Goal: Use online tool/utility: Utilize a website feature to perform a specific function

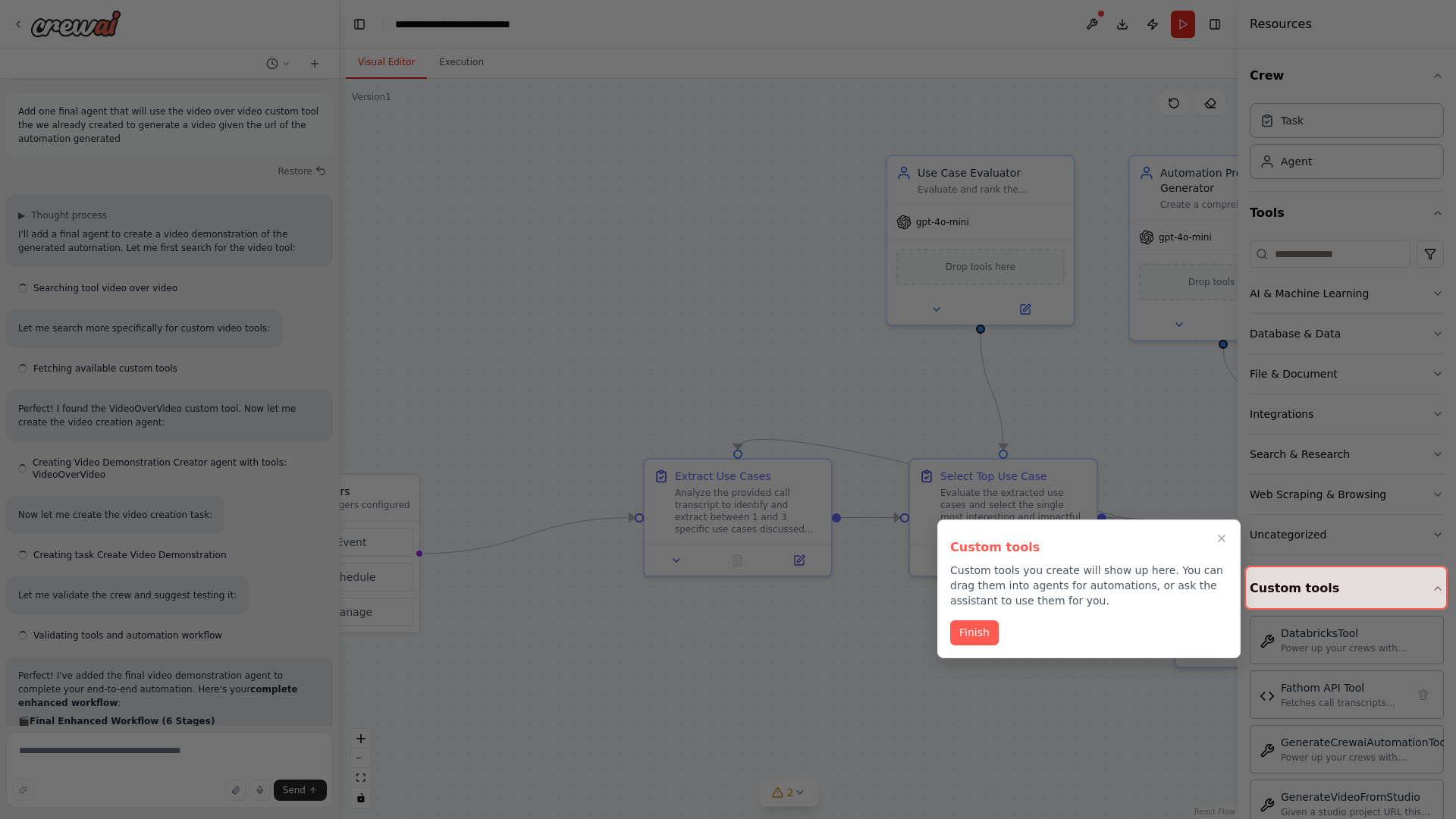
scroll to position [6406, 0]
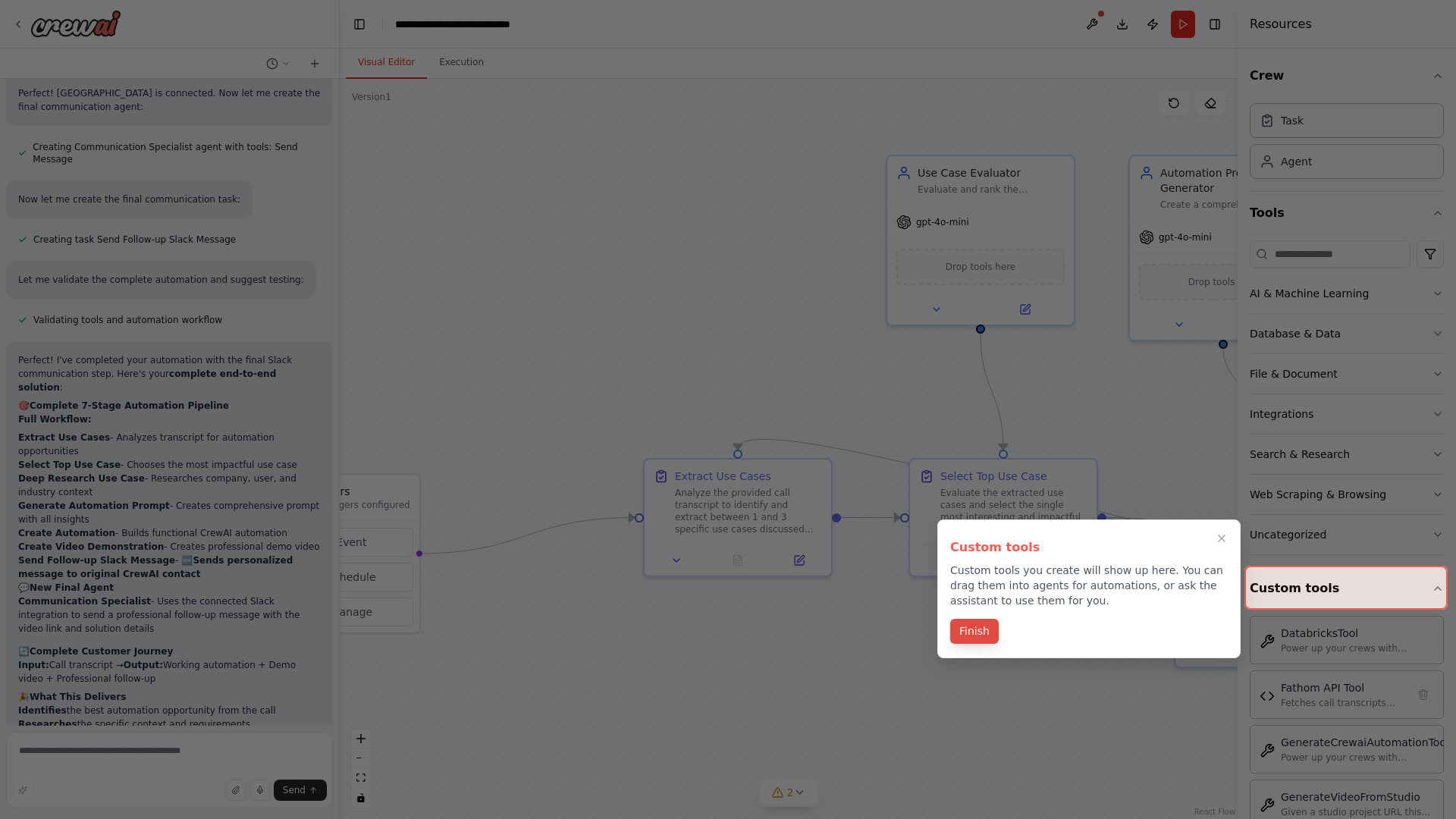
click at [974, 632] on button "Finish" at bounding box center [974, 631] width 49 height 25
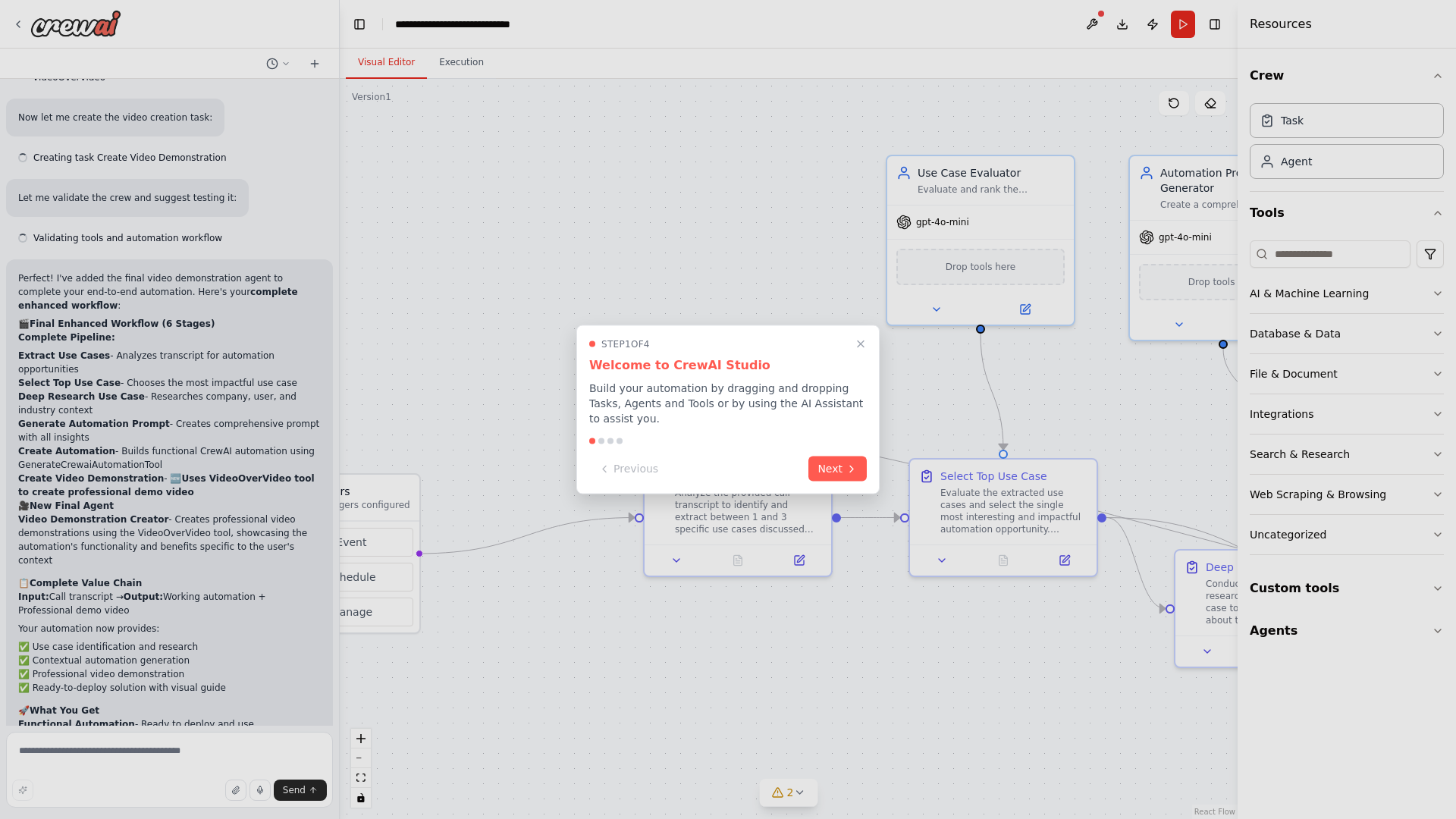
scroll to position [6406, 0]
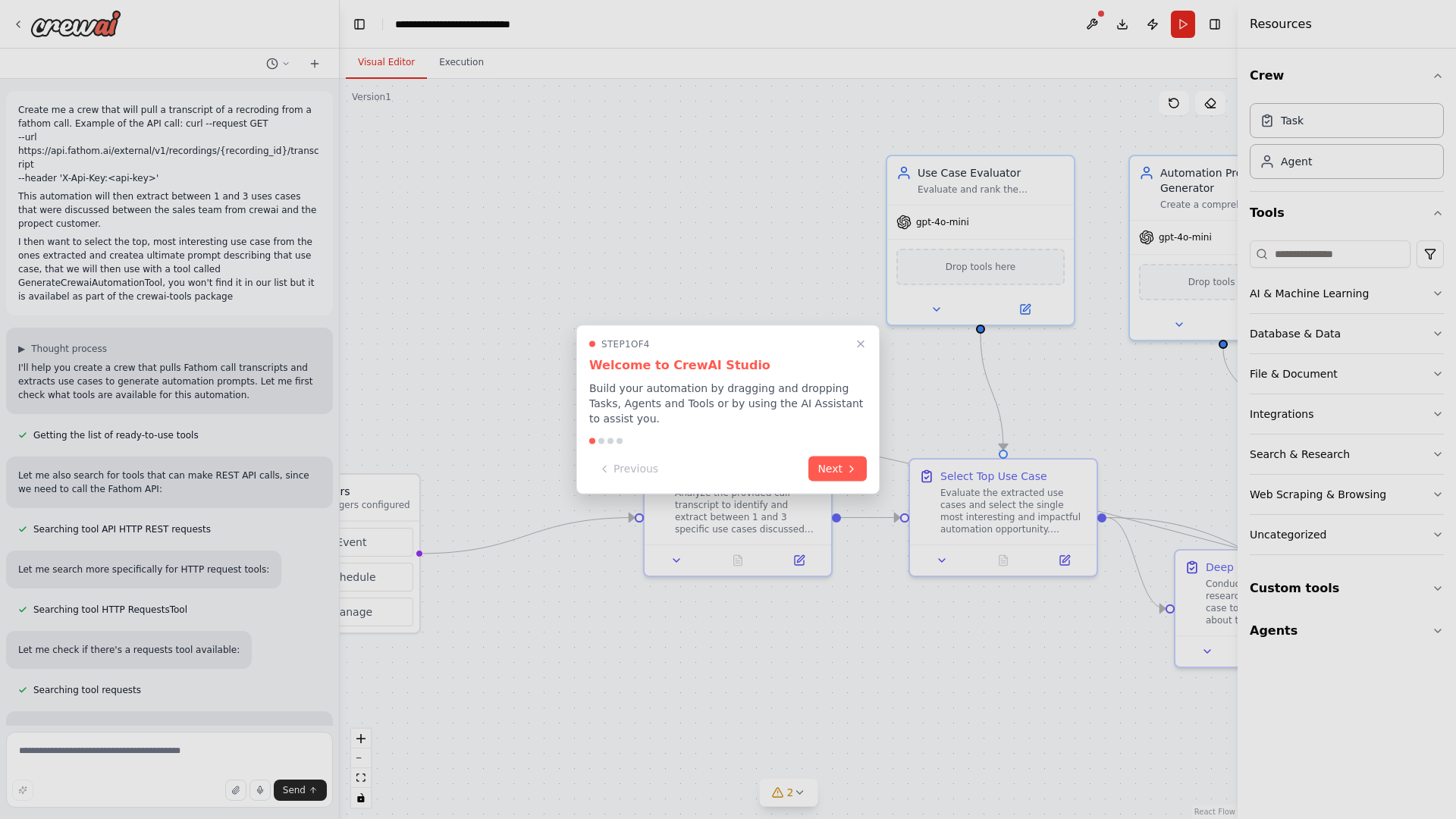
click at [21, 107] on div at bounding box center [728, 410] width 1456 height 819
click at [447, 167] on div at bounding box center [728, 410] width 1456 height 819
drag, startPoint x: 534, startPoint y: 538, endPoint x: 269, endPoint y: 507, distance: 266.8
click at [269, 507] on div at bounding box center [728, 410] width 1456 height 819
drag, startPoint x: 269, startPoint y: 507, endPoint x: 561, endPoint y: 403, distance: 310.0
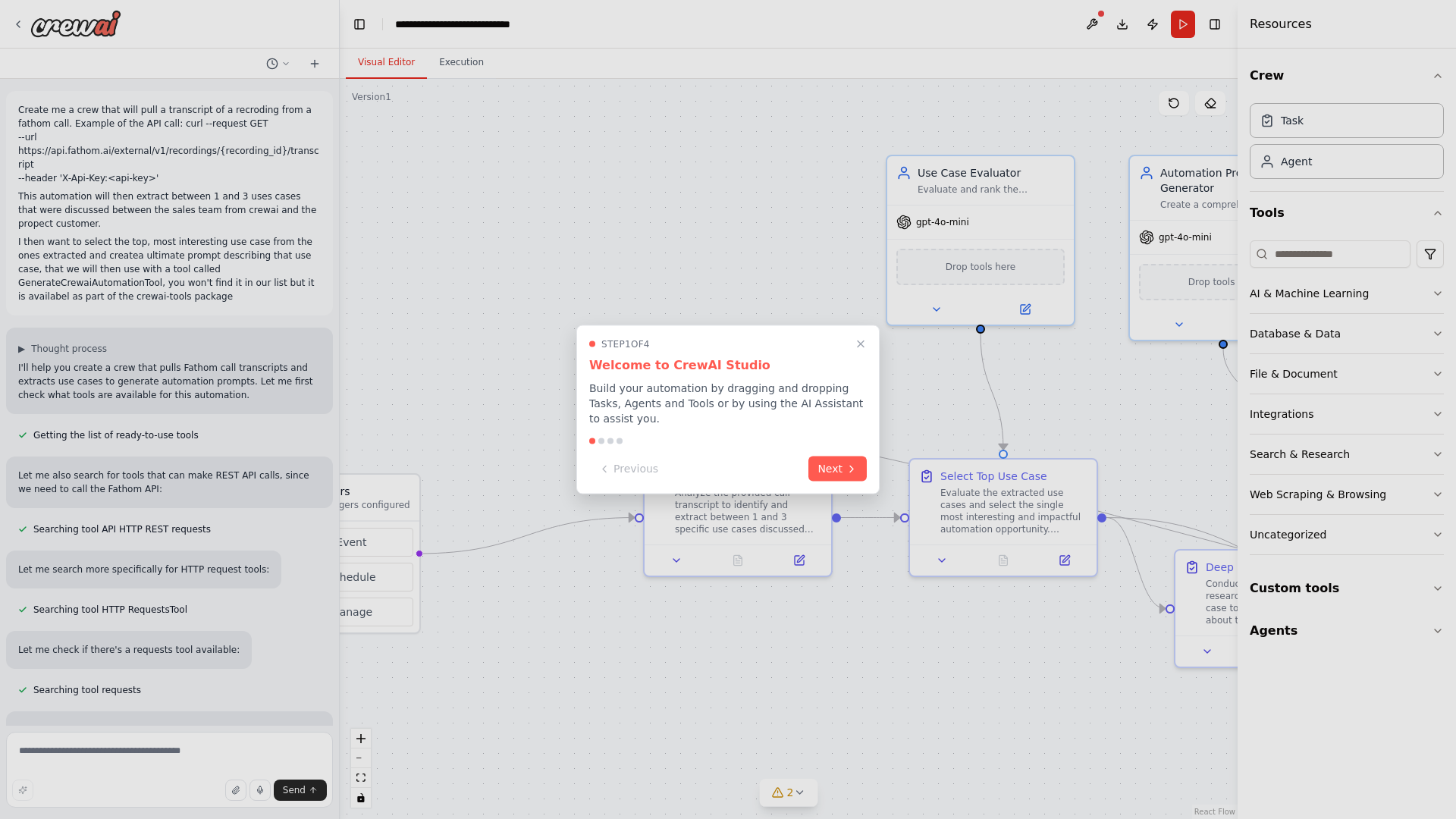
click at [561, 403] on div at bounding box center [728, 410] width 1456 height 819
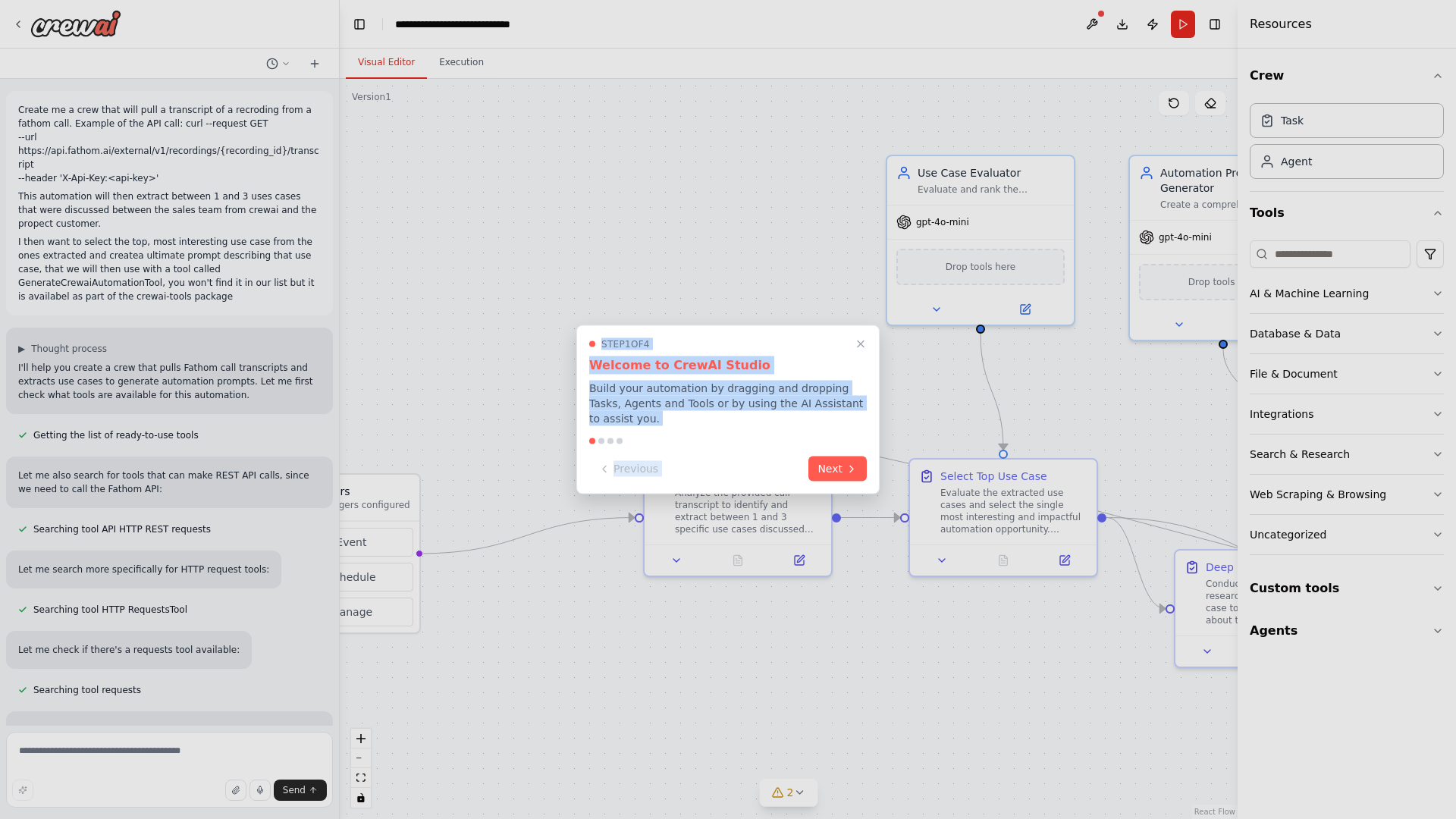
drag, startPoint x: 561, startPoint y: 729, endPoint x: 758, endPoint y: 443, distance: 347.3
click at [758, 443] on div "Create me a crew that will pull a transcript of a recroding from a fathom call.…" at bounding box center [728, 410] width 1456 height 819
